Goal: Entertainment & Leisure: Consume media (video, audio)

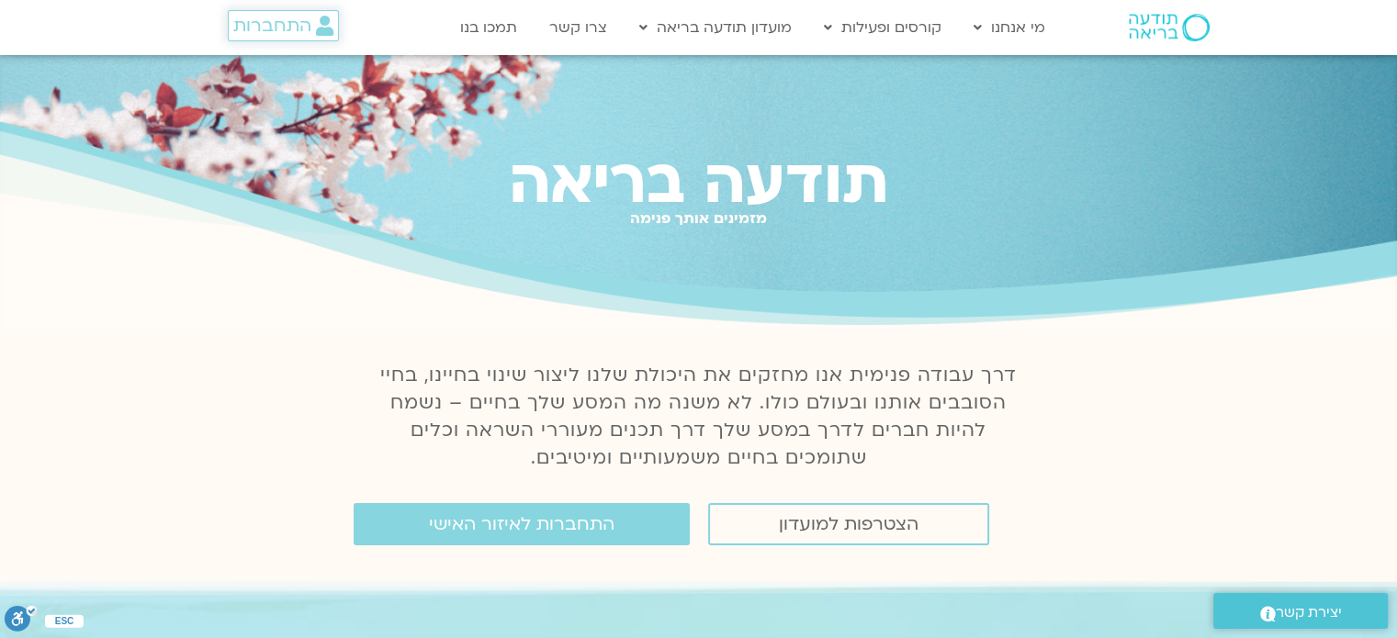
click at [286, 12] on link "התחברות" at bounding box center [283, 25] width 111 height 31
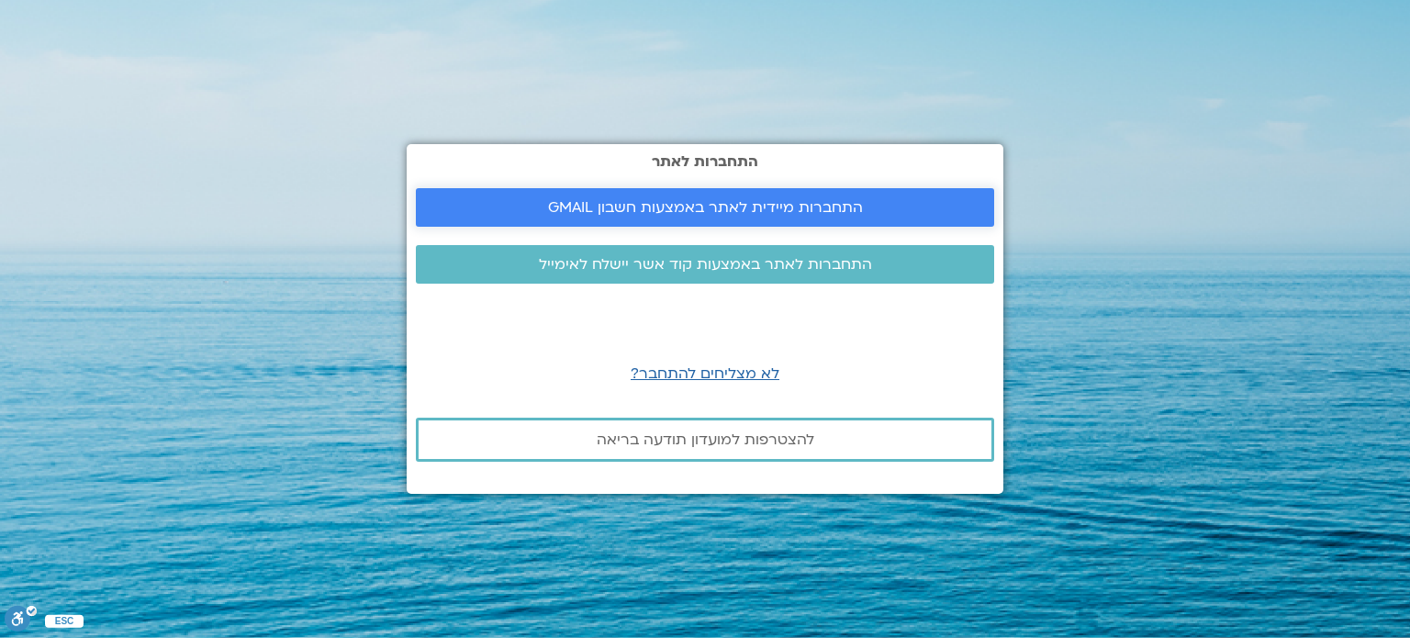
click at [513, 201] on span "התחברות מיידית לאתר באמצעות חשבון GMAIL" at bounding box center [705, 207] width 534 height 17
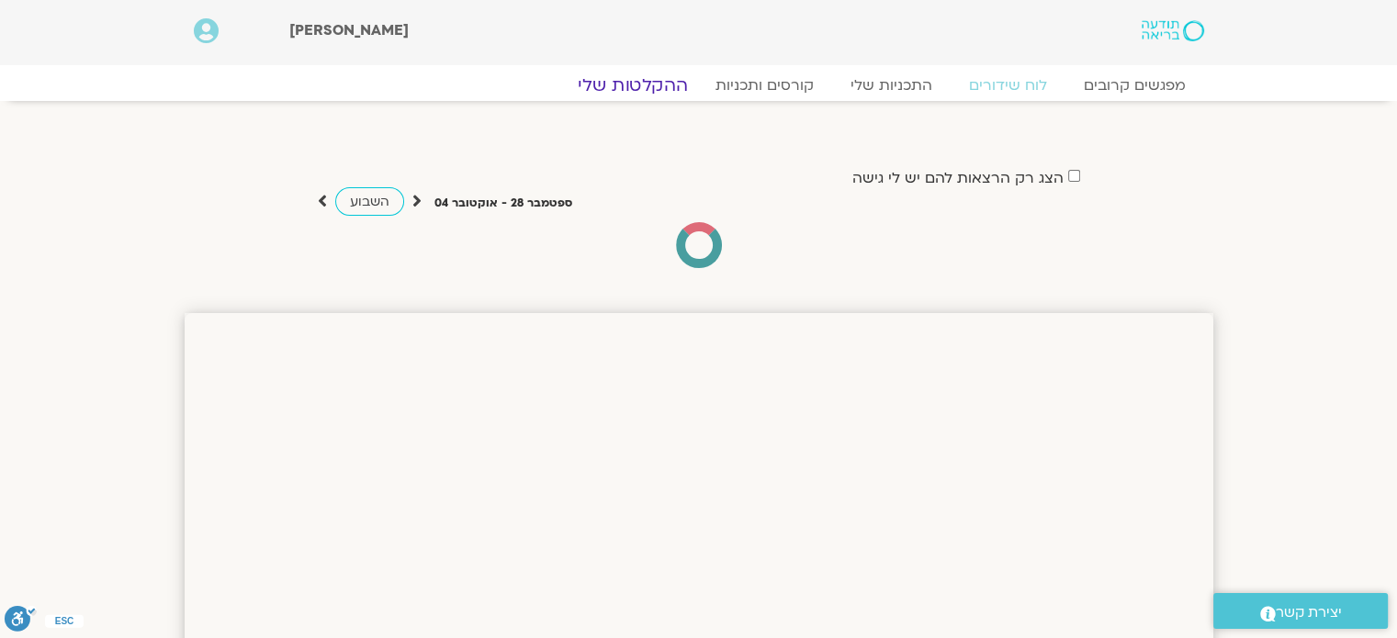
click at [663, 91] on link "ההקלטות שלי" at bounding box center [633, 85] width 154 height 22
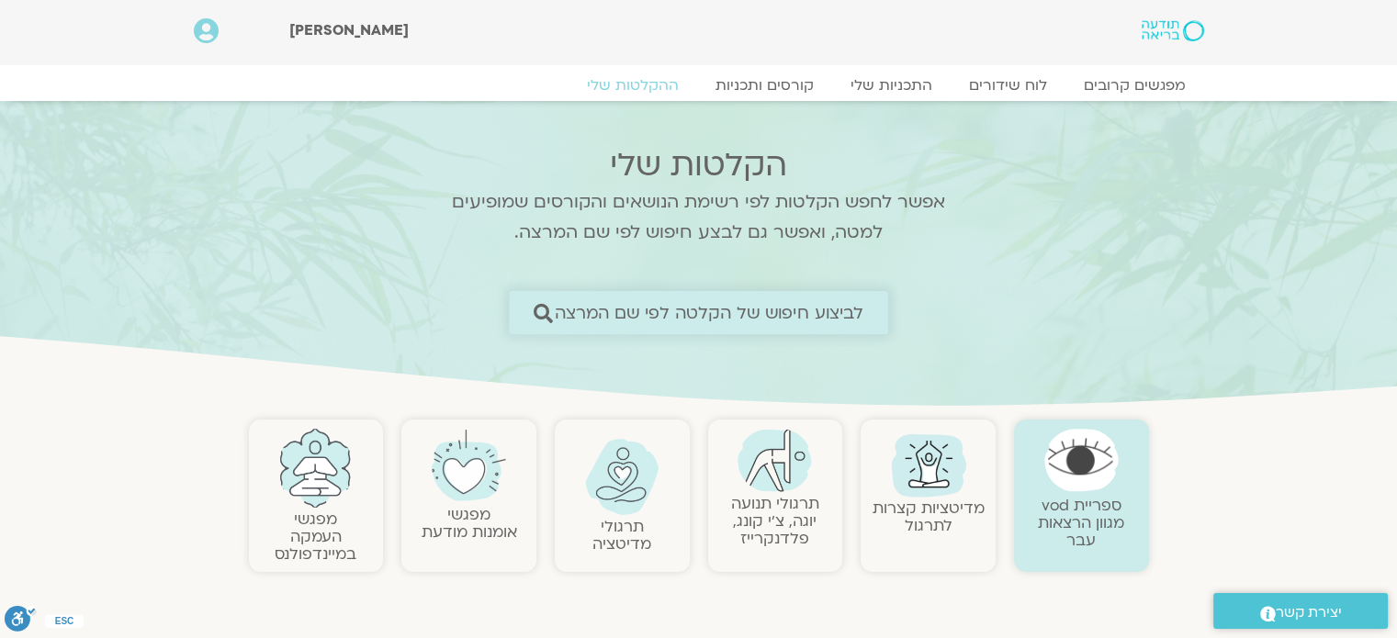
click at [801, 303] on span "לביצוע חיפוש של הקלטה לפי שם המרצה" at bounding box center [709, 312] width 309 height 19
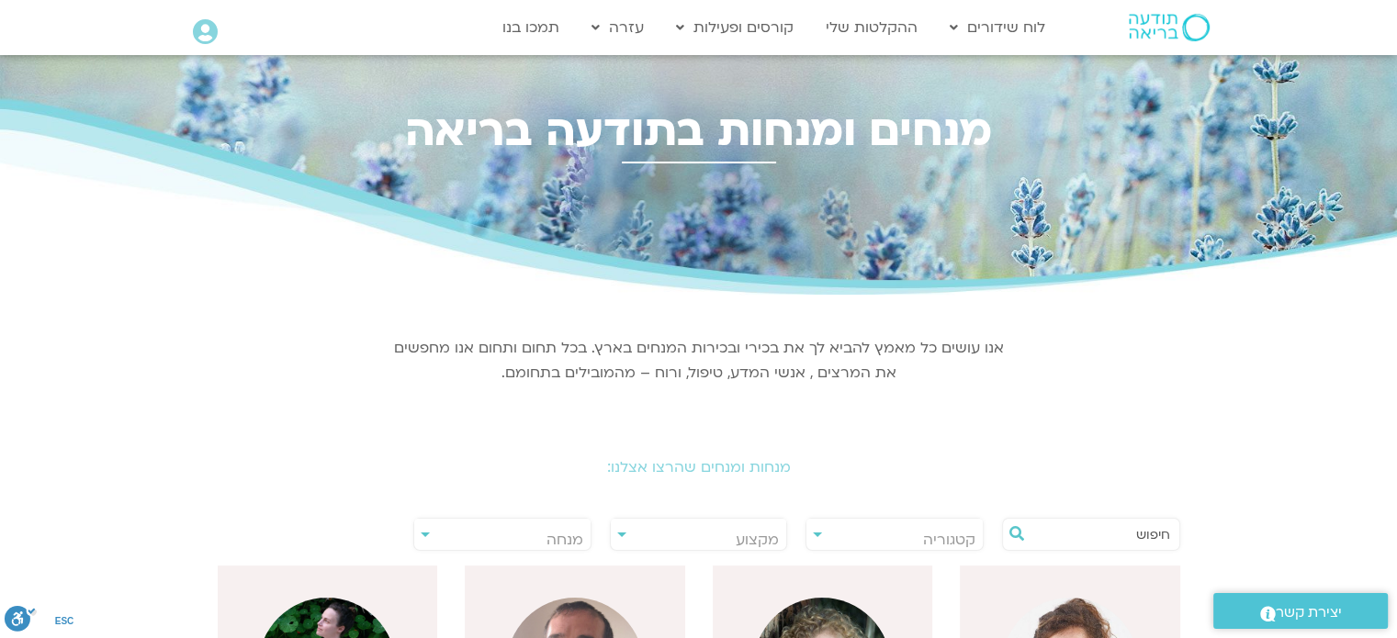
click at [1053, 525] on input "text" at bounding box center [1100, 534] width 140 height 31
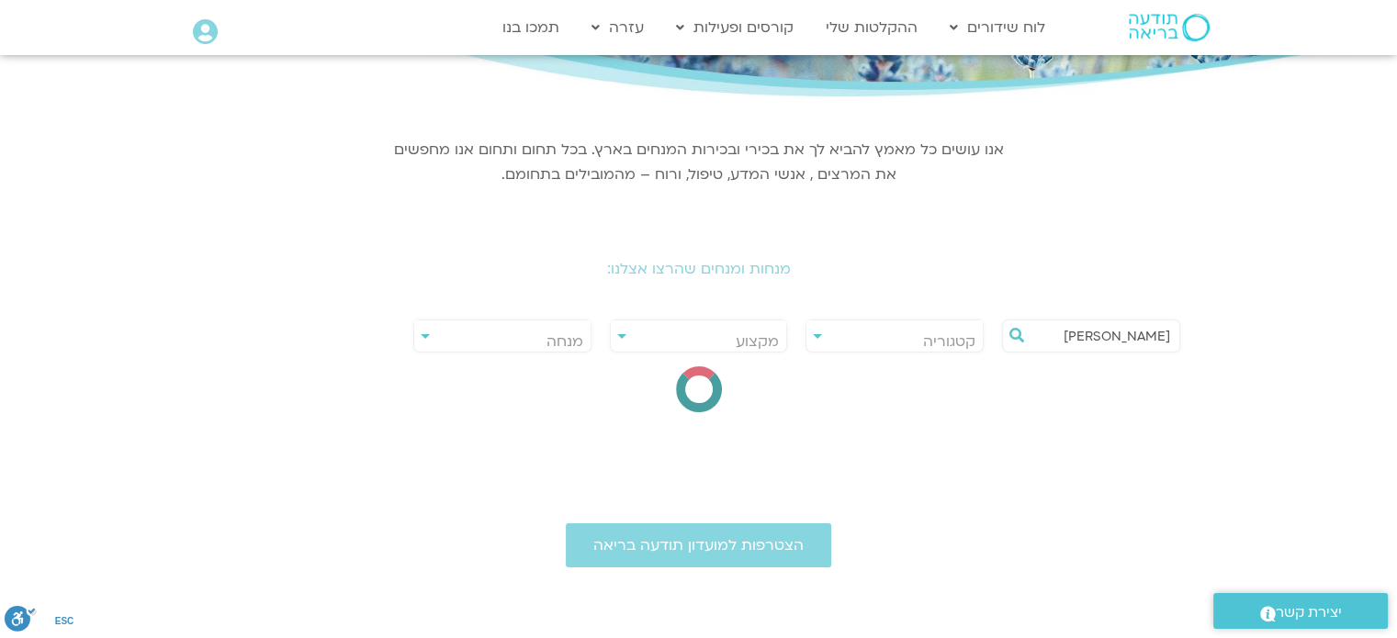
scroll to position [219, 0]
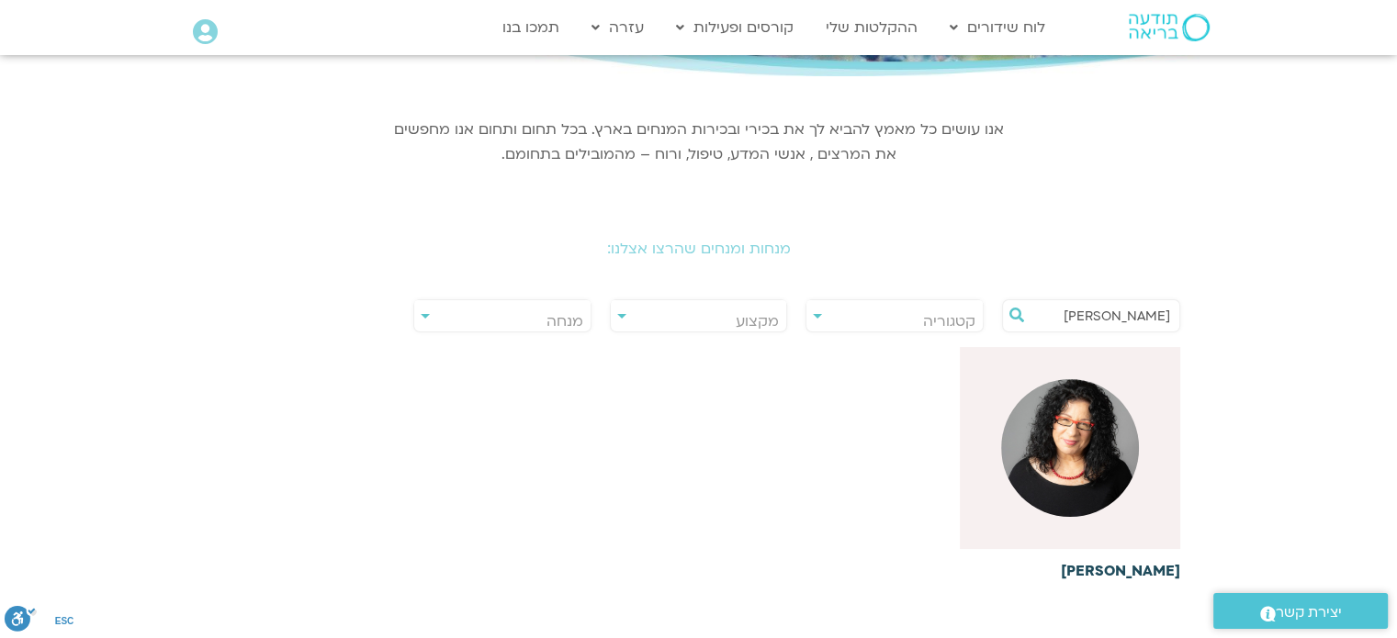
type input "ארנינה"
click at [1082, 457] on img at bounding box center [1070, 448] width 138 height 138
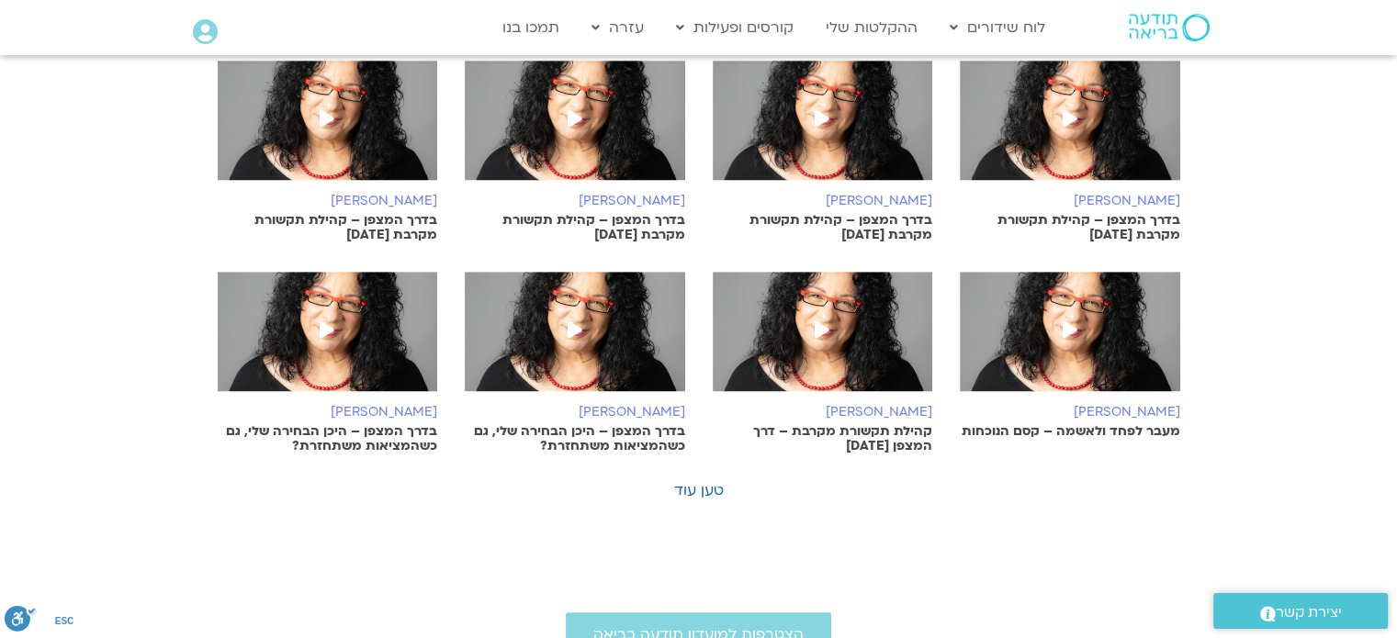
scroll to position [1126, 0]
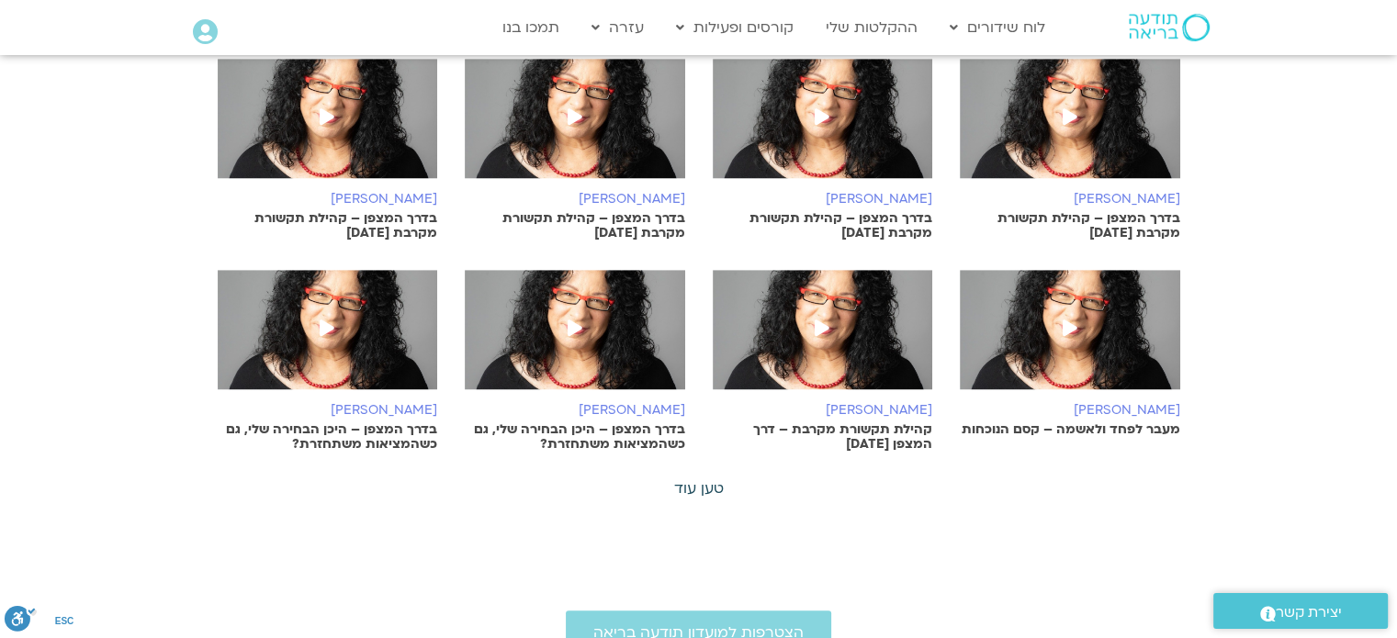
click at [706, 484] on link "טען עוד" at bounding box center [699, 488] width 50 height 20
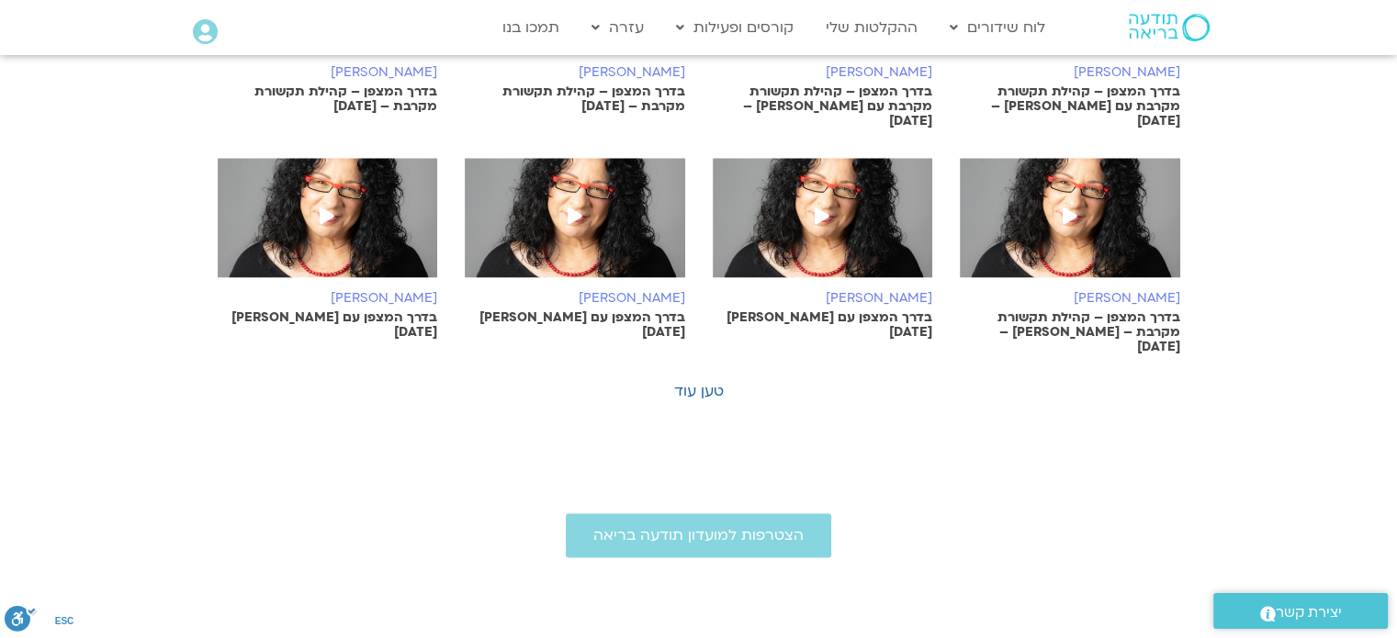
scroll to position [2126, 0]
click at [713, 382] on link "טען עוד" at bounding box center [699, 392] width 50 height 20
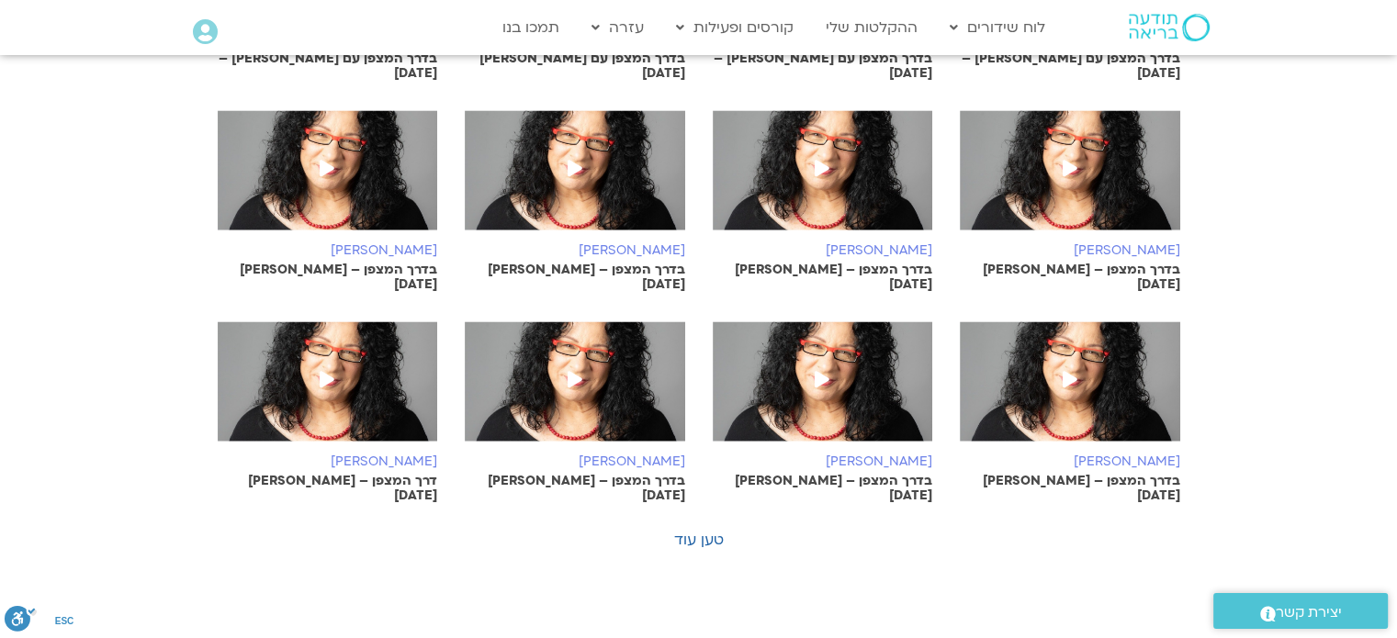
scroll to position [2832, 0]
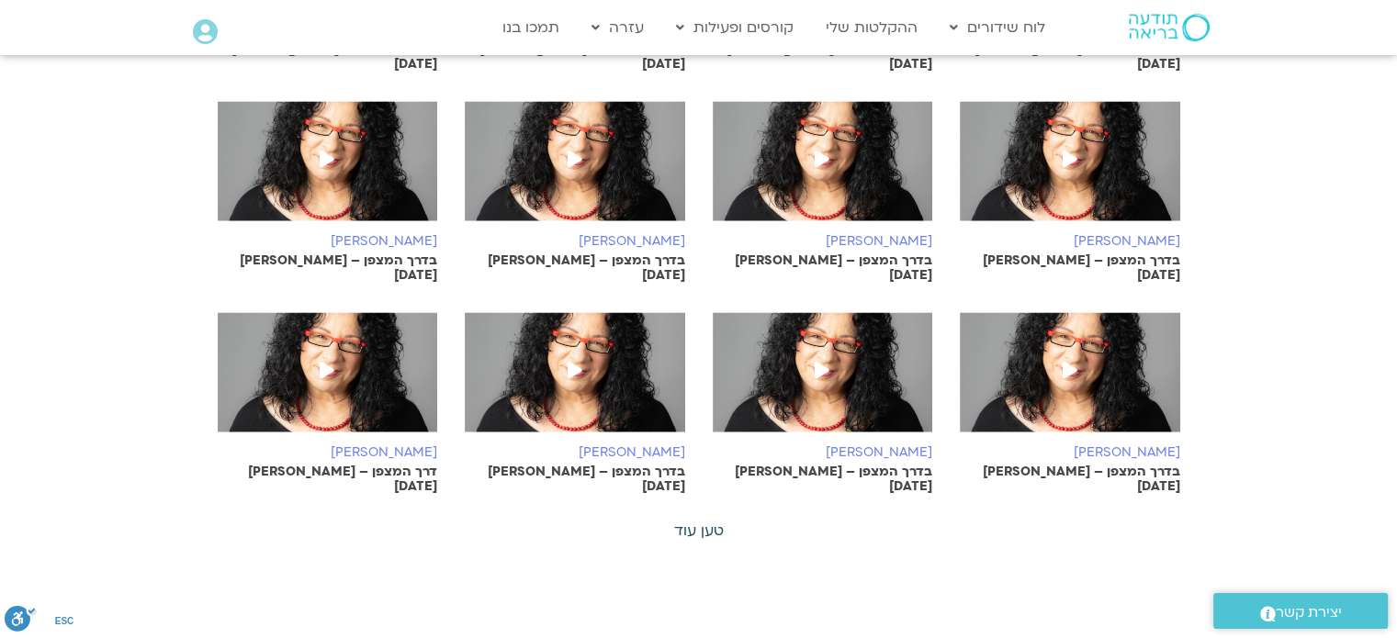
click at [693, 521] on link "טען עוד" at bounding box center [699, 531] width 50 height 20
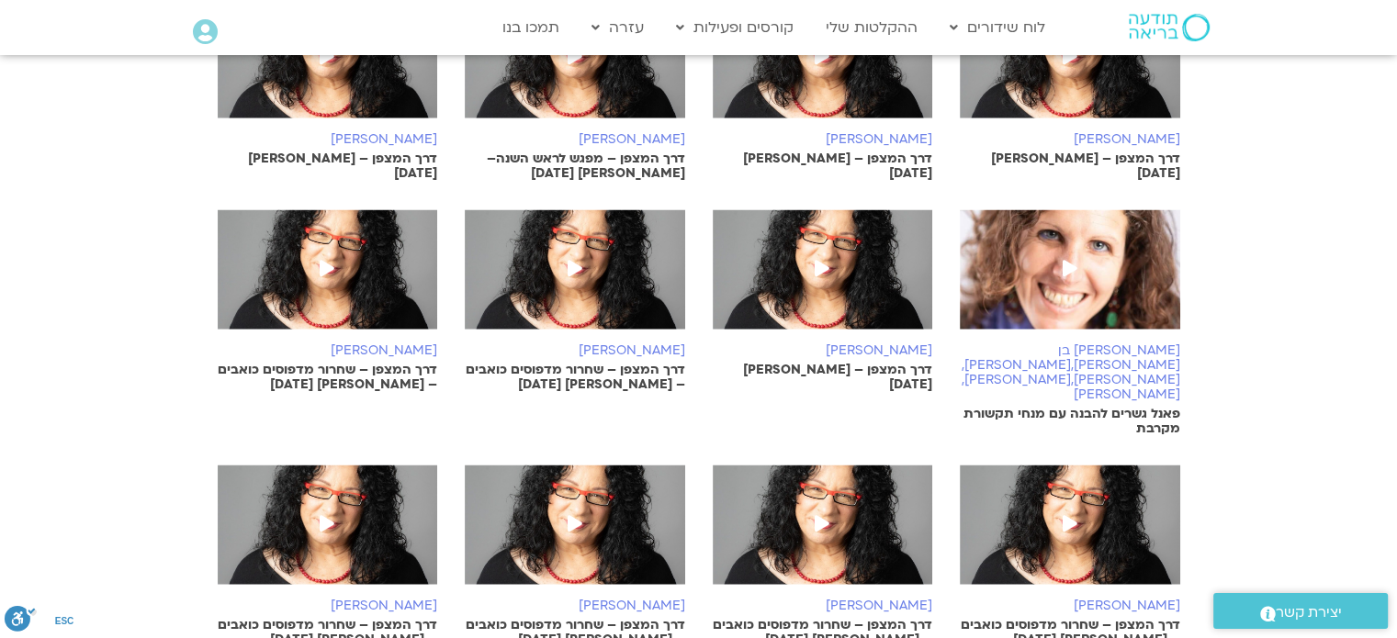
scroll to position [3352, 0]
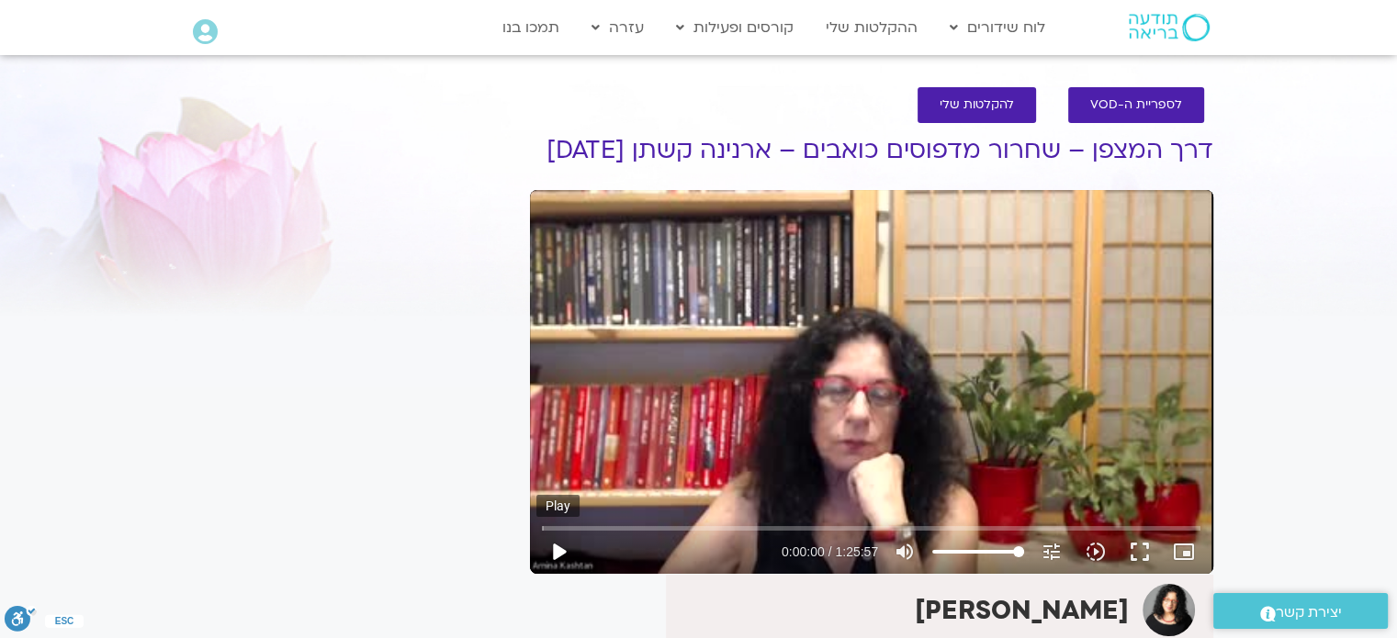
click at [565, 574] on button "play_arrow" at bounding box center [558, 552] width 44 height 44
click at [1141, 573] on button "fullscreen" at bounding box center [1140, 552] width 44 height 44
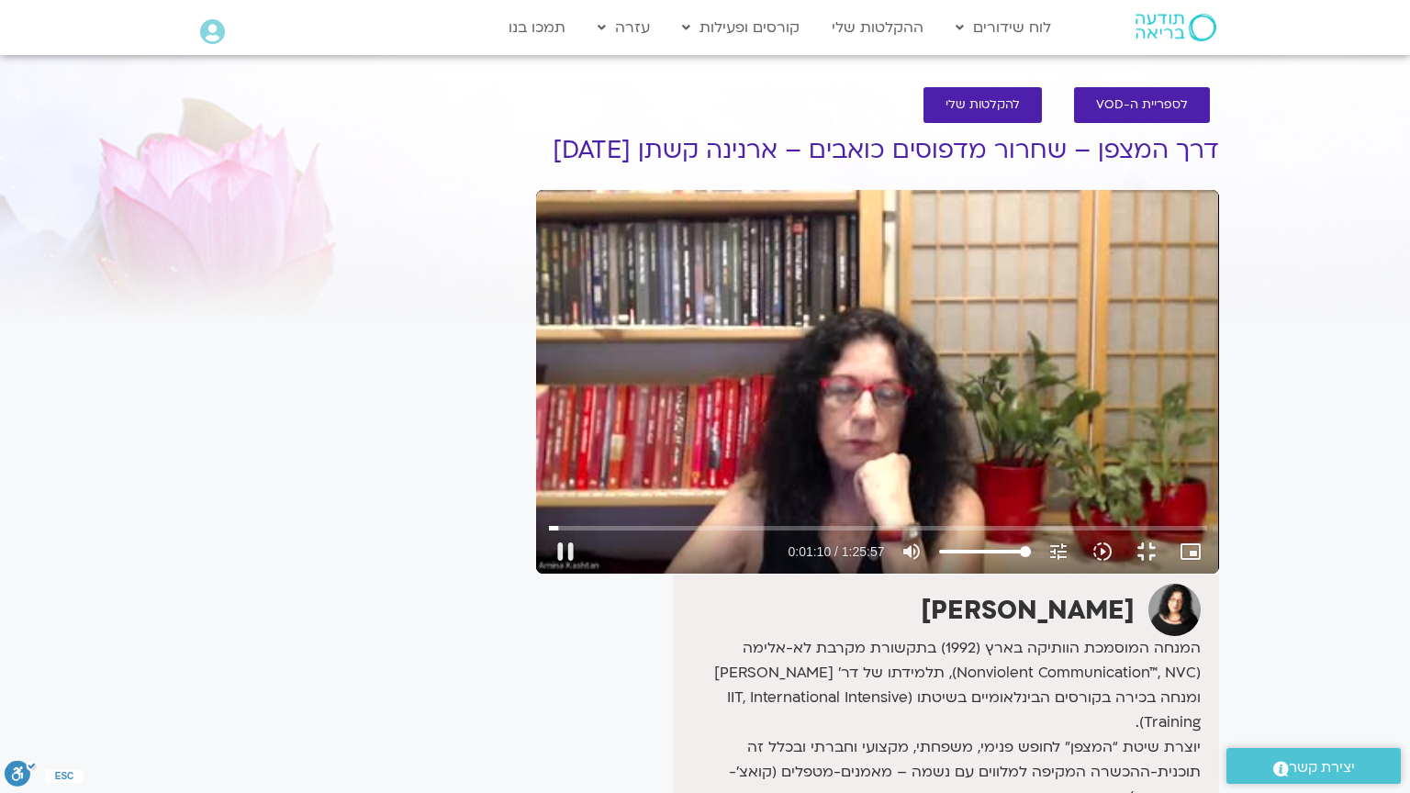
type input "71.223289"
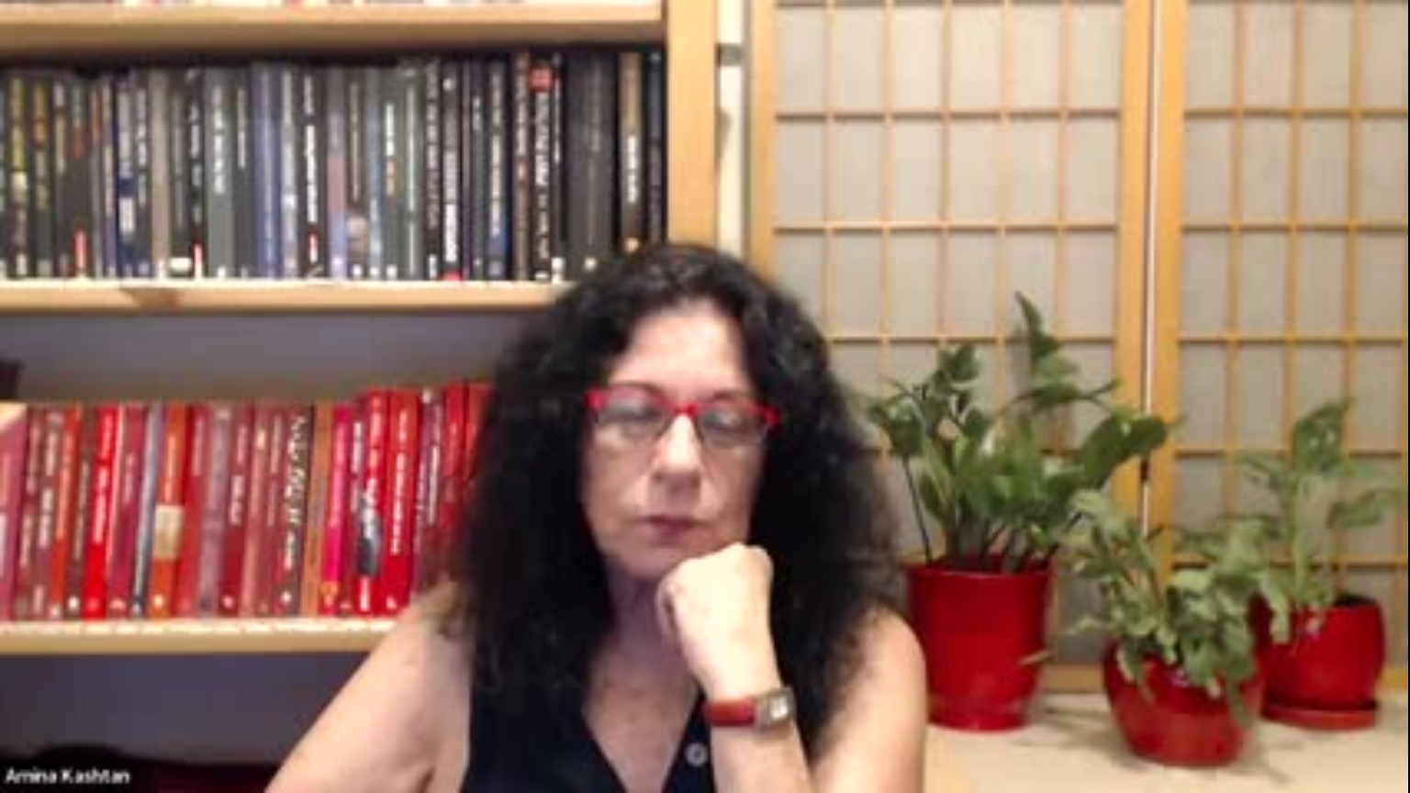
click at [1309, 637] on button "fullscreen_exit" at bounding box center [1331, 771] width 44 height 44
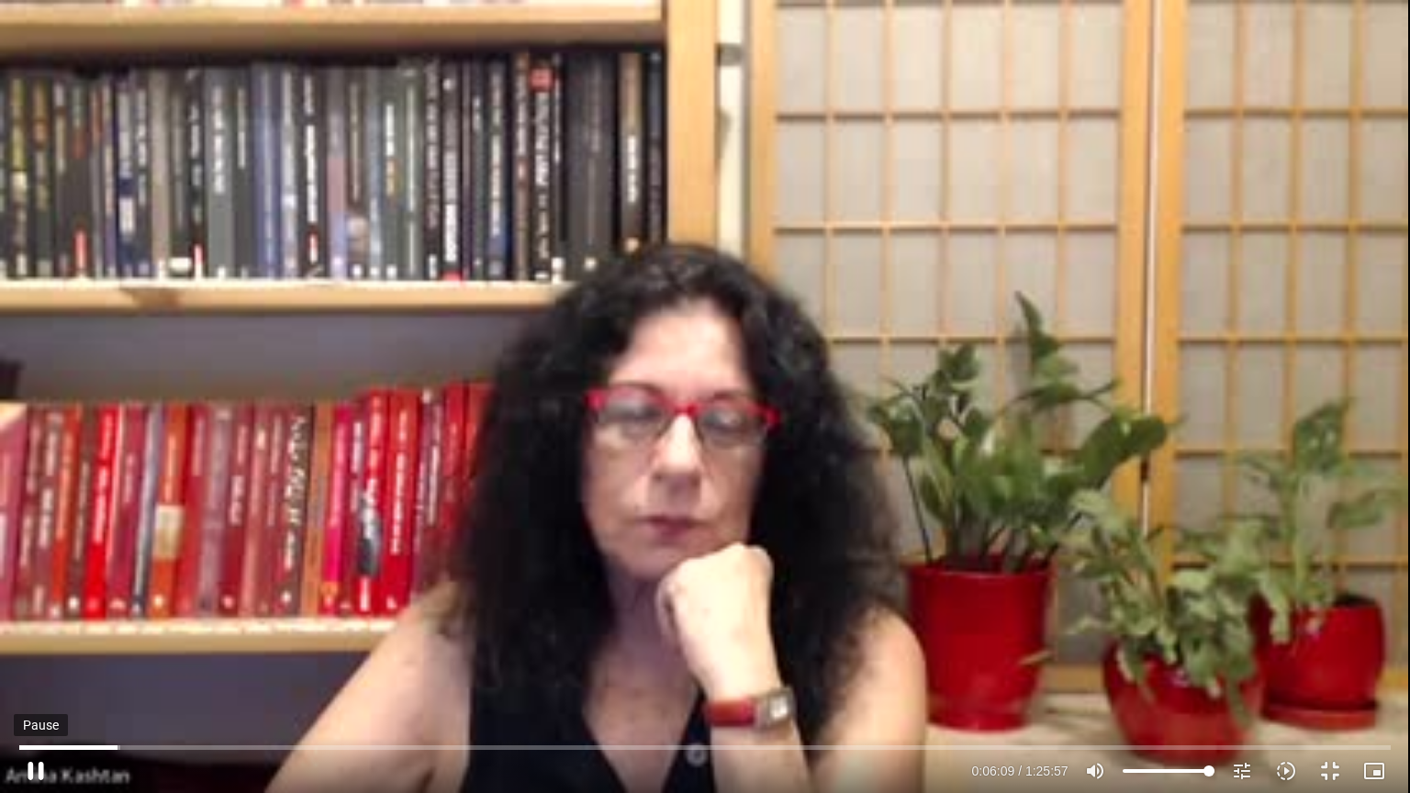
click at [32, 637] on button "pause" at bounding box center [36, 771] width 44 height 44
type input "369.669513"
click at [14, 637] on button "play_arrow" at bounding box center [36, 771] width 44 height 44
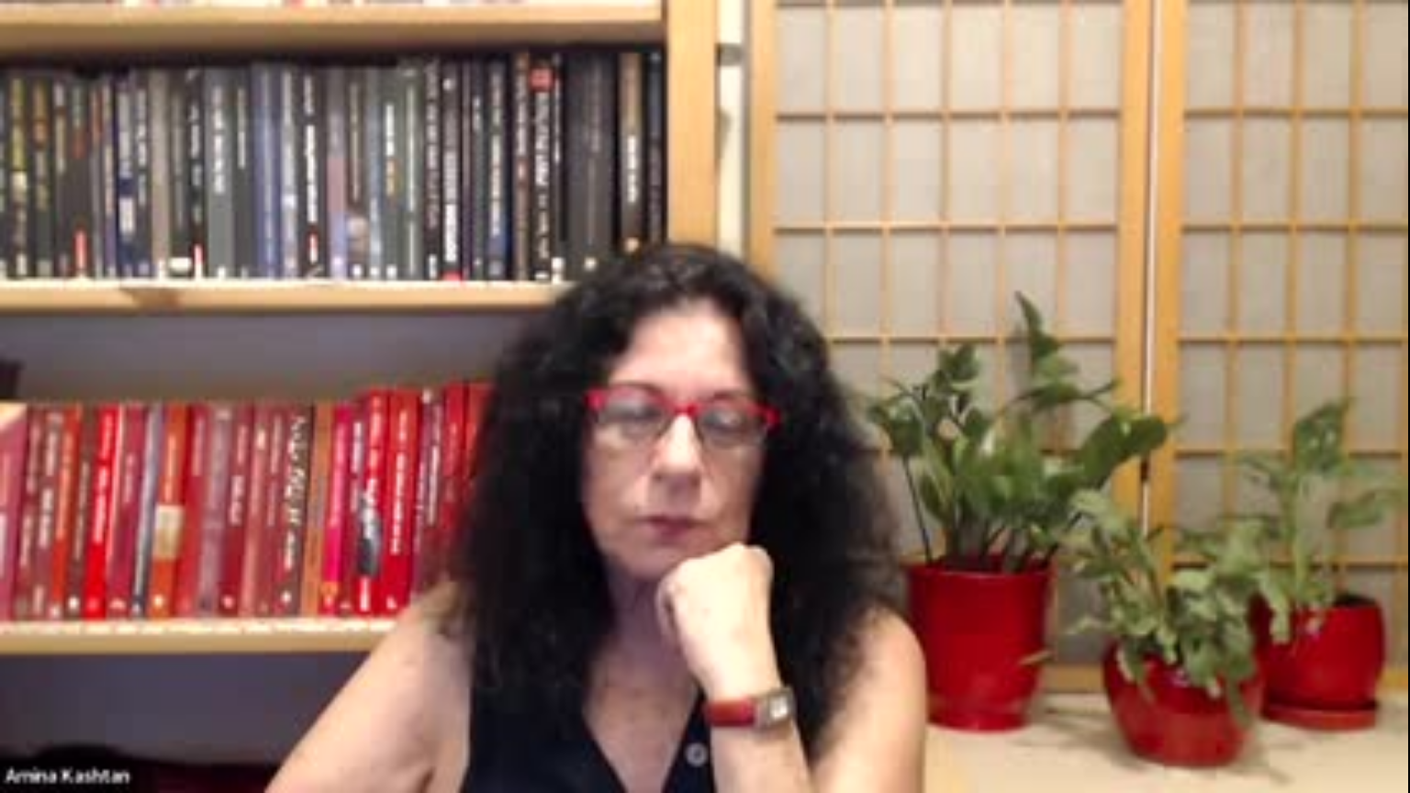
click at [14, 637] on button "pause" at bounding box center [36, 771] width 44 height 44
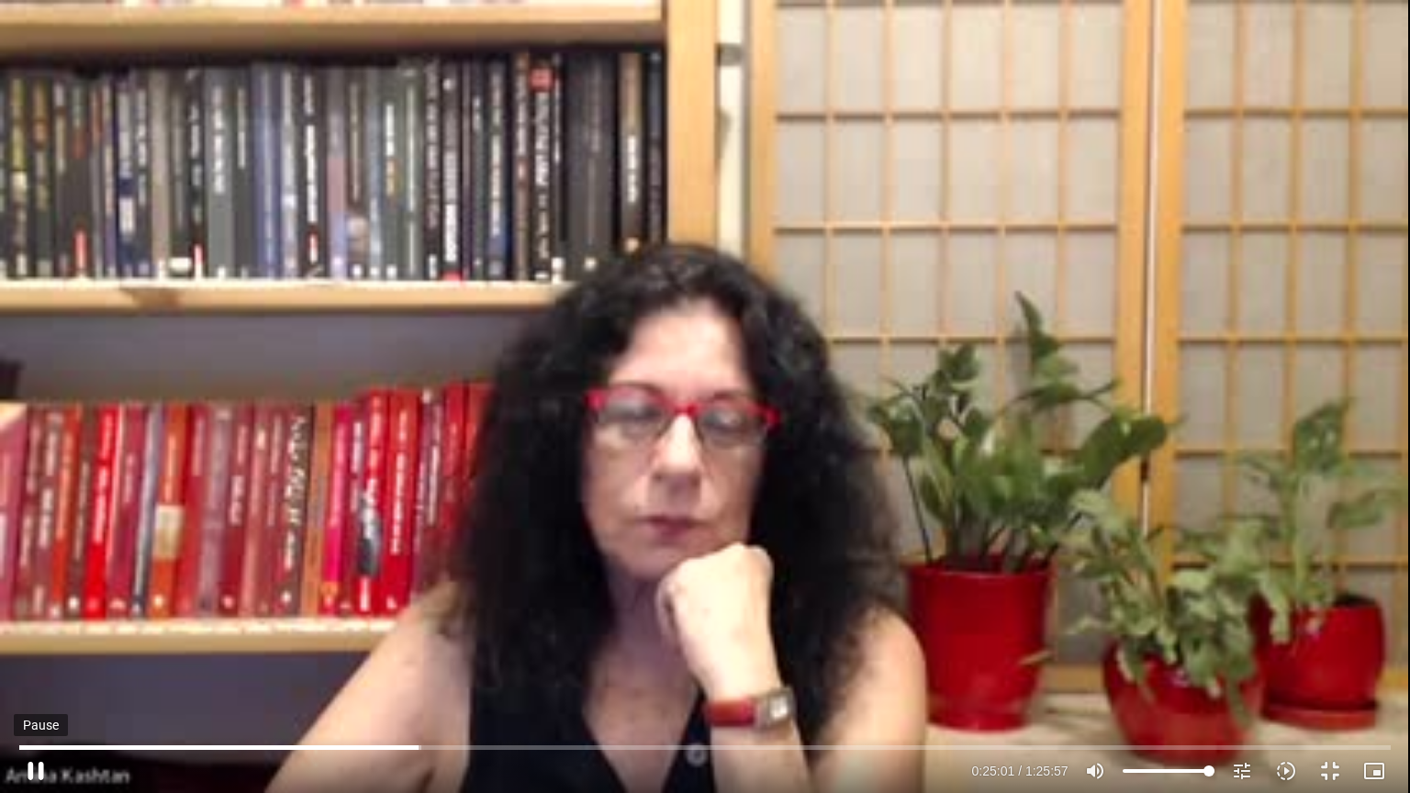
click at [33, 637] on button "pause" at bounding box center [36, 771] width 44 height 44
click at [14, 637] on button "play_arrow" at bounding box center [36, 771] width 44 height 44
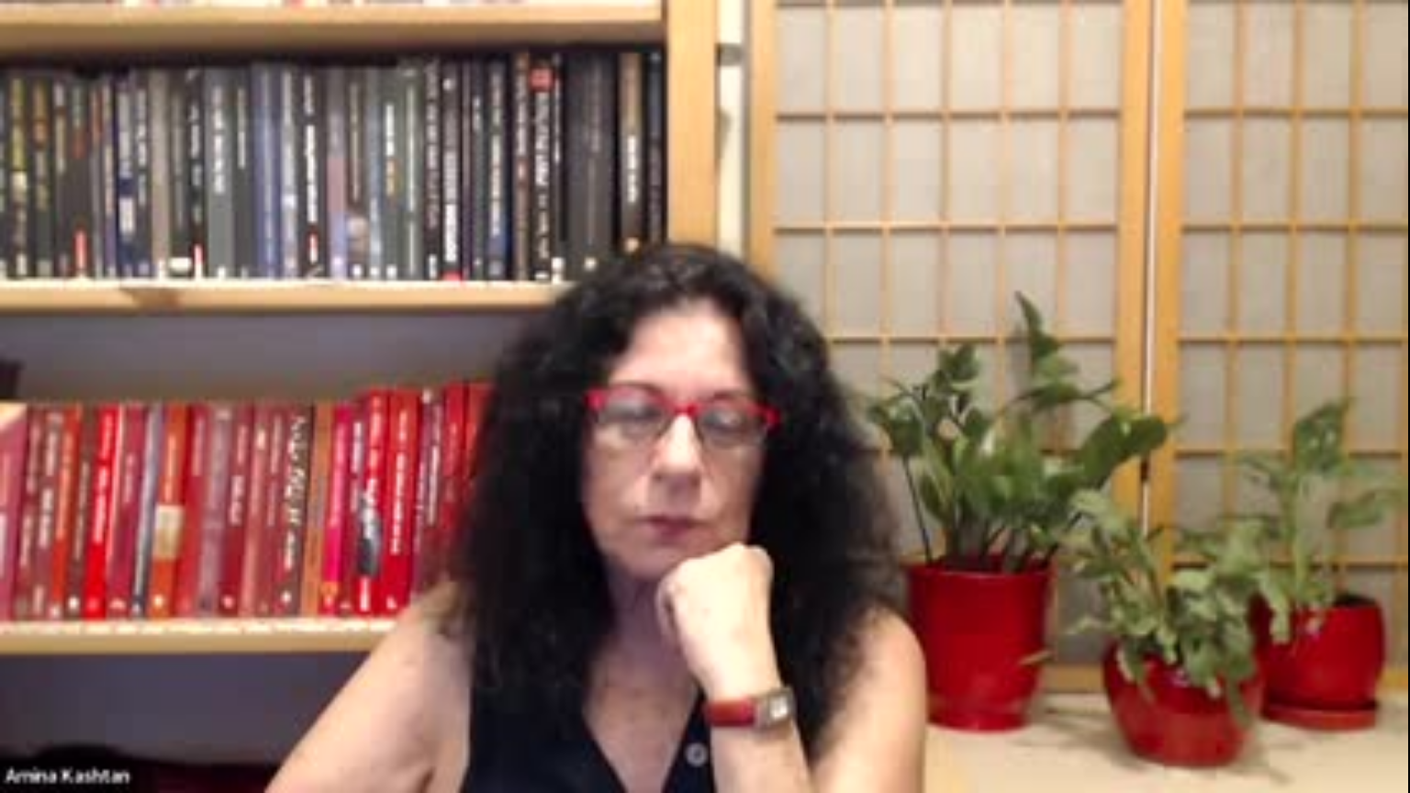
click at [14, 637] on button "pause" at bounding box center [36, 771] width 44 height 44
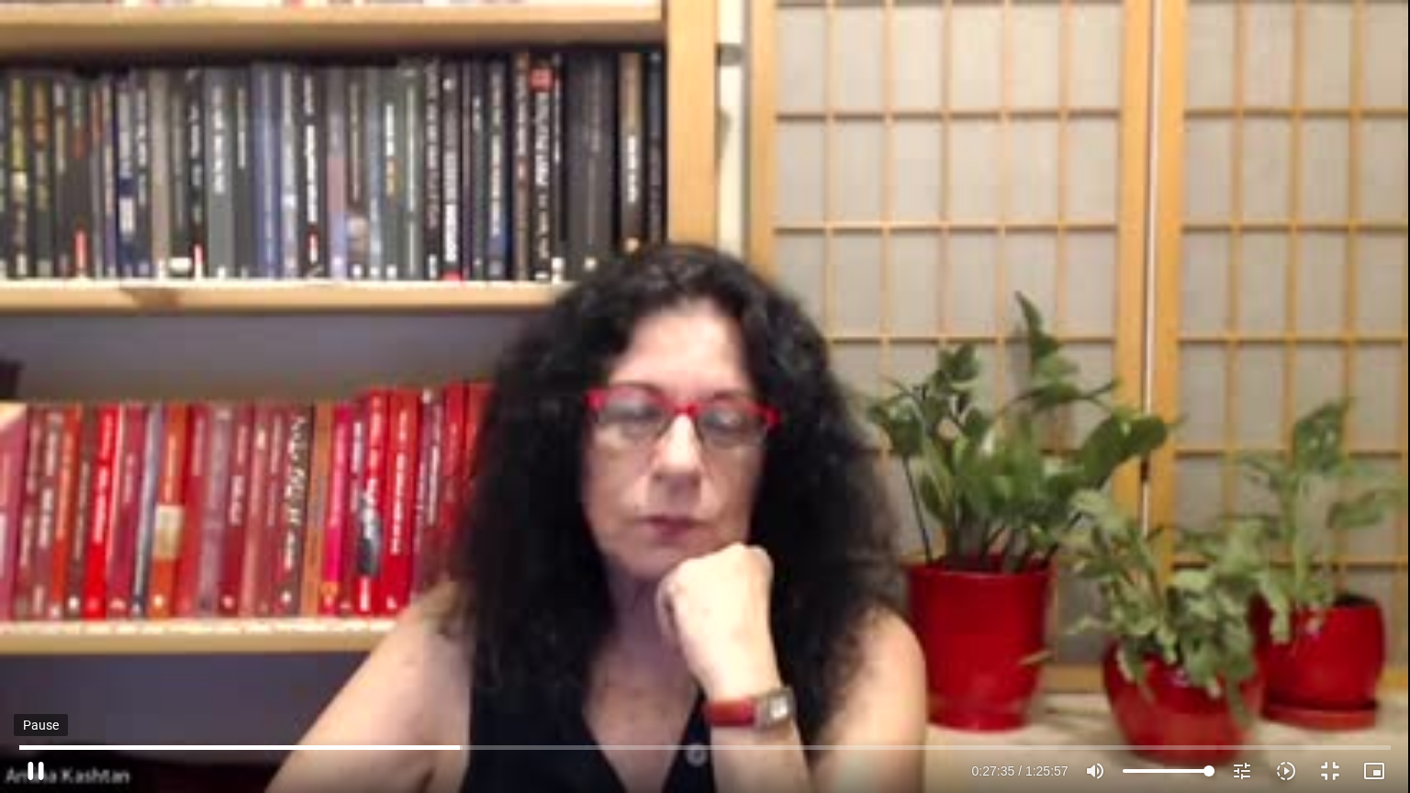
click at [37, 637] on button "pause" at bounding box center [36, 771] width 44 height 44
click at [14, 637] on button "play_arrow" at bounding box center [36, 771] width 44 height 44
click at [45, 637] on button "pause" at bounding box center [36, 771] width 44 height 44
type input "3333.438447"
